Goal: Find specific page/section: Find specific page/section

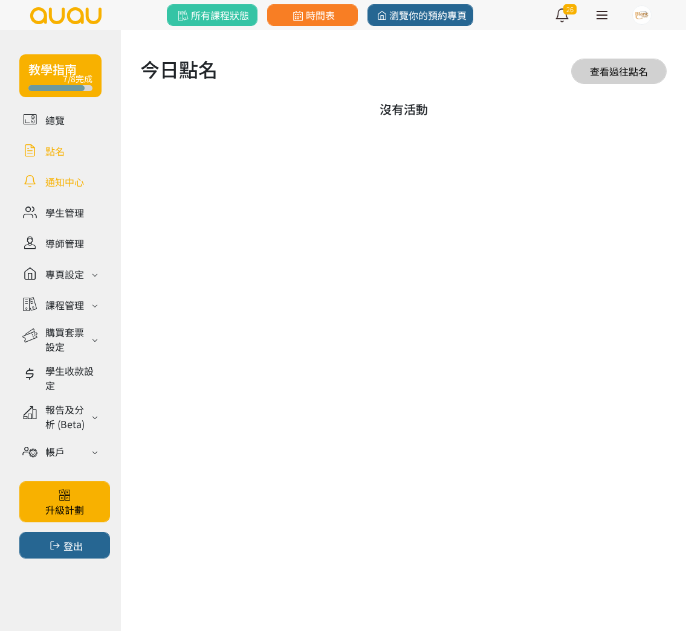
click at [57, 171] on link at bounding box center [60, 181] width 82 height 21
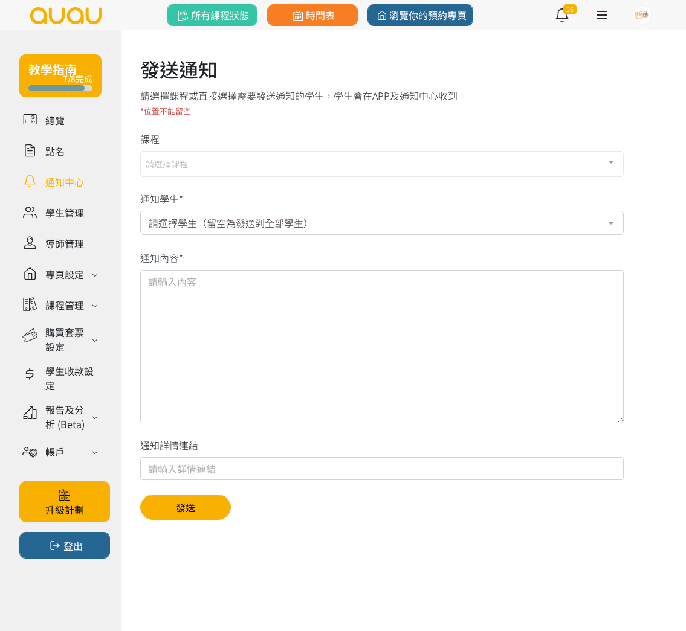
click at [65, 207] on link at bounding box center [60, 212] width 82 height 21
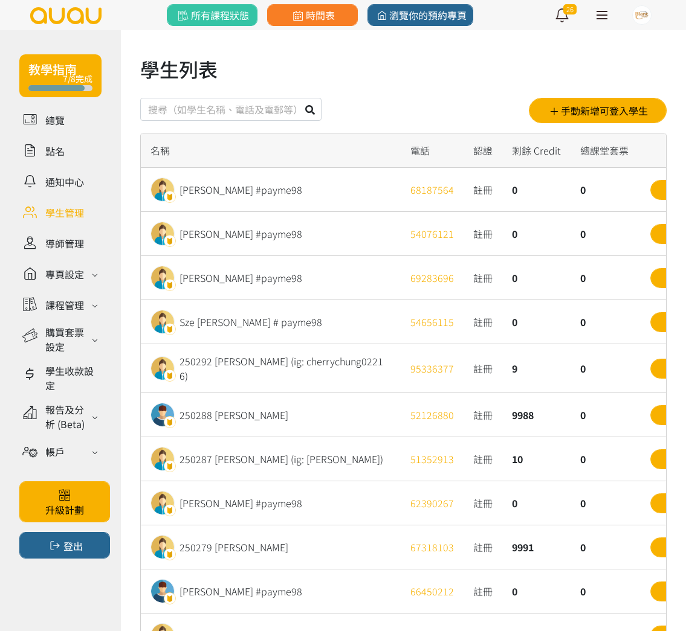
click at [280, 109] on input "text" at bounding box center [230, 109] width 181 height 23
type input "240329"
click at [298, 98] on button at bounding box center [309, 109] width 23 height 23
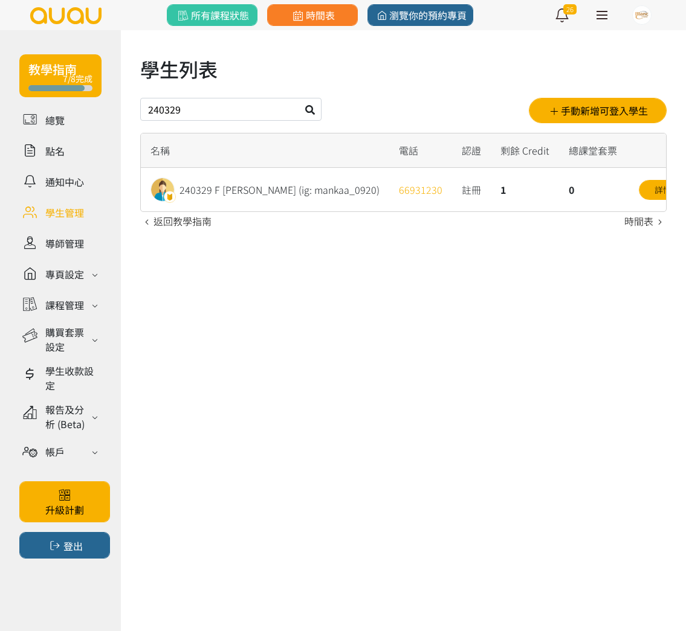
click at [289, 185] on div "240329 F [PERSON_NAME] (ig: mankaa_0920)" at bounding box center [279, 189] width 200 height 14
click at [626, 207] on div "詳情" at bounding box center [661, 189] width 70 height 43
click at [638, 199] on link "詳情" at bounding box center [662, 190] width 48 height 20
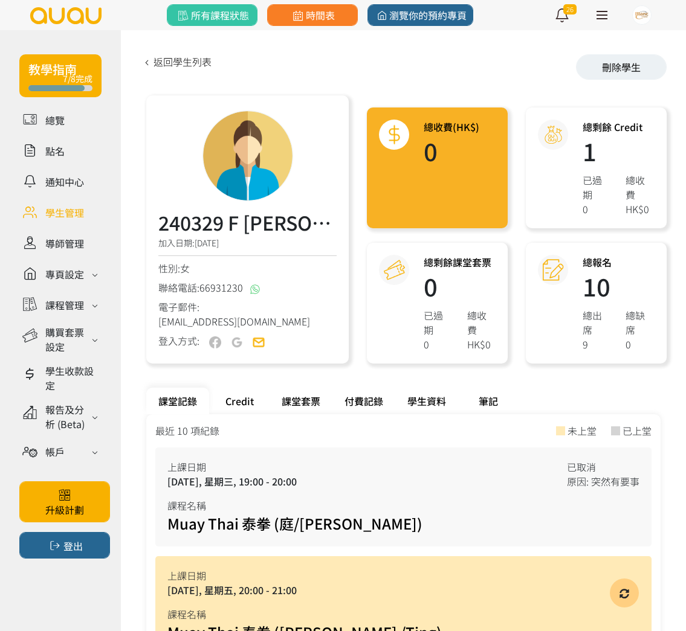
click at [319, 401] on div "課堂套票" at bounding box center [300, 401] width 63 height 27
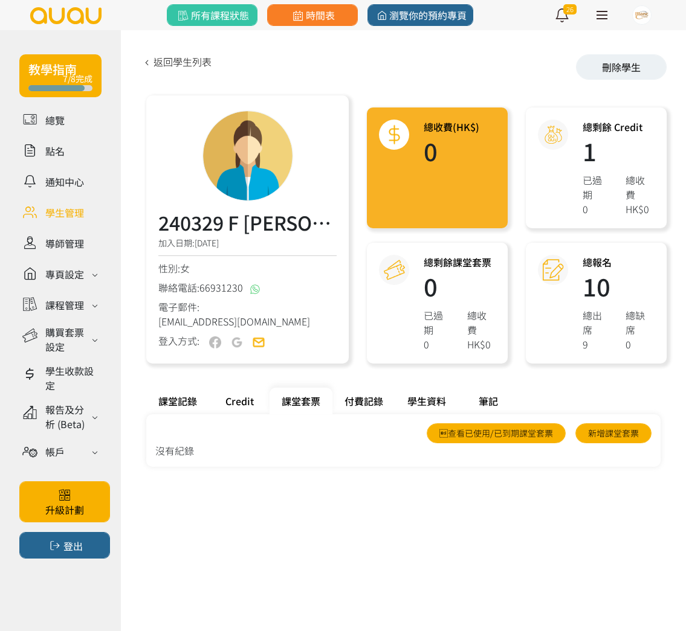
click at [242, 400] on div "Credit" at bounding box center [239, 401] width 60 height 27
